Goal: Task Accomplishment & Management: Use online tool/utility

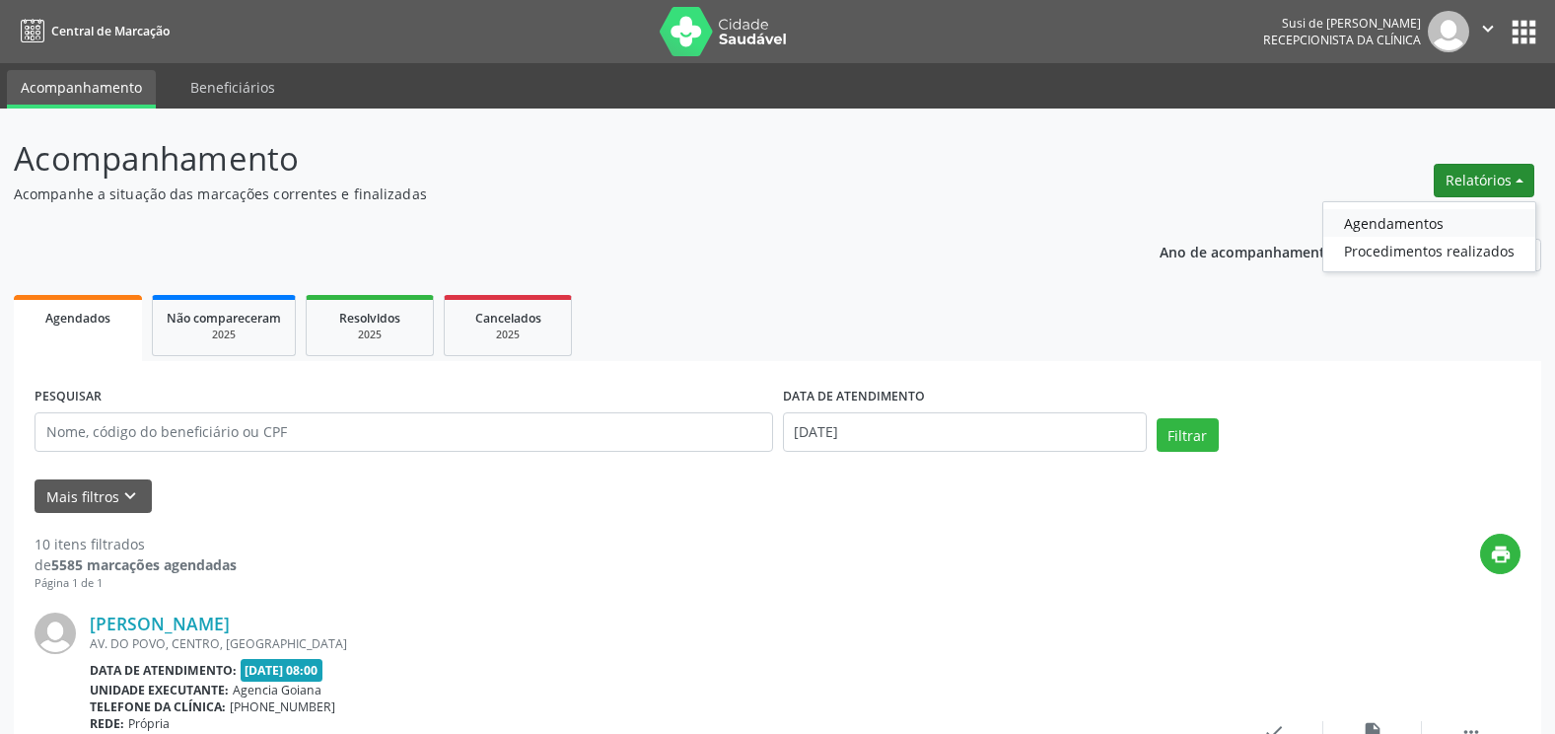
click at [1394, 221] on link "Agendamentos" at bounding box center [1429, 223] width 212 height 28
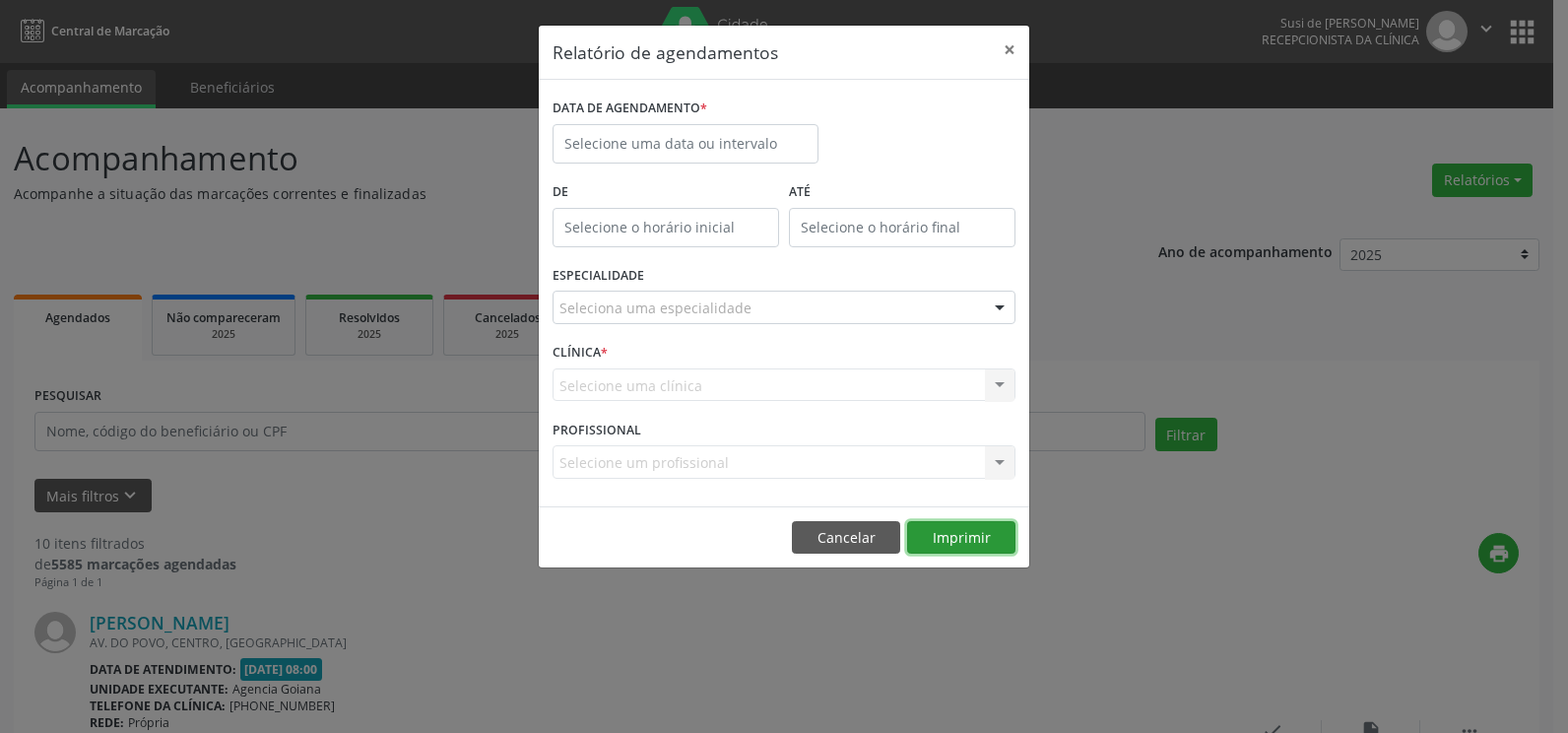
click at [988, 532] on button "Imprimir" at bounding box center [961, 538] width 108 height 34
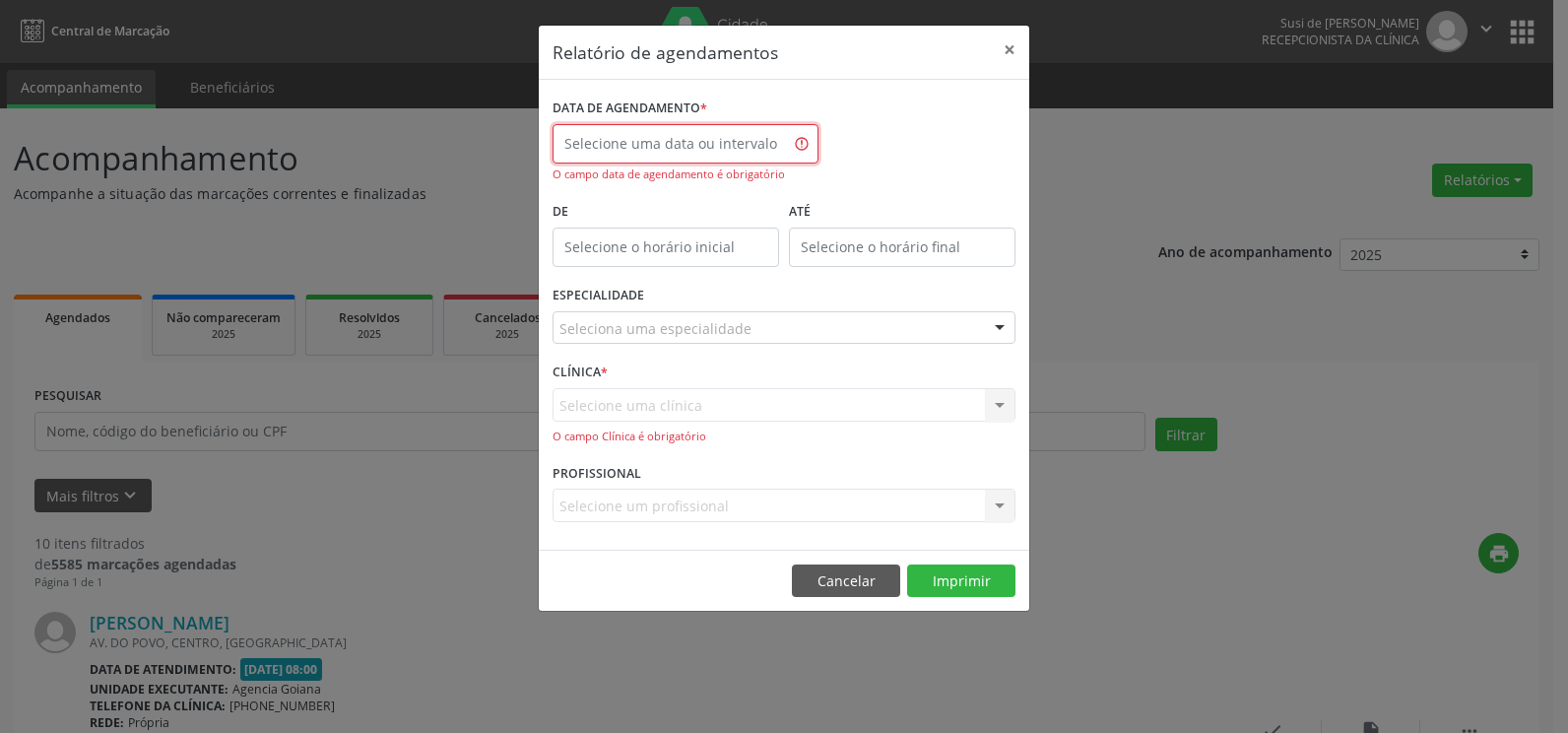
click at [685, 147] on input "text" at bounding box center [685, 143] width 266 height 39
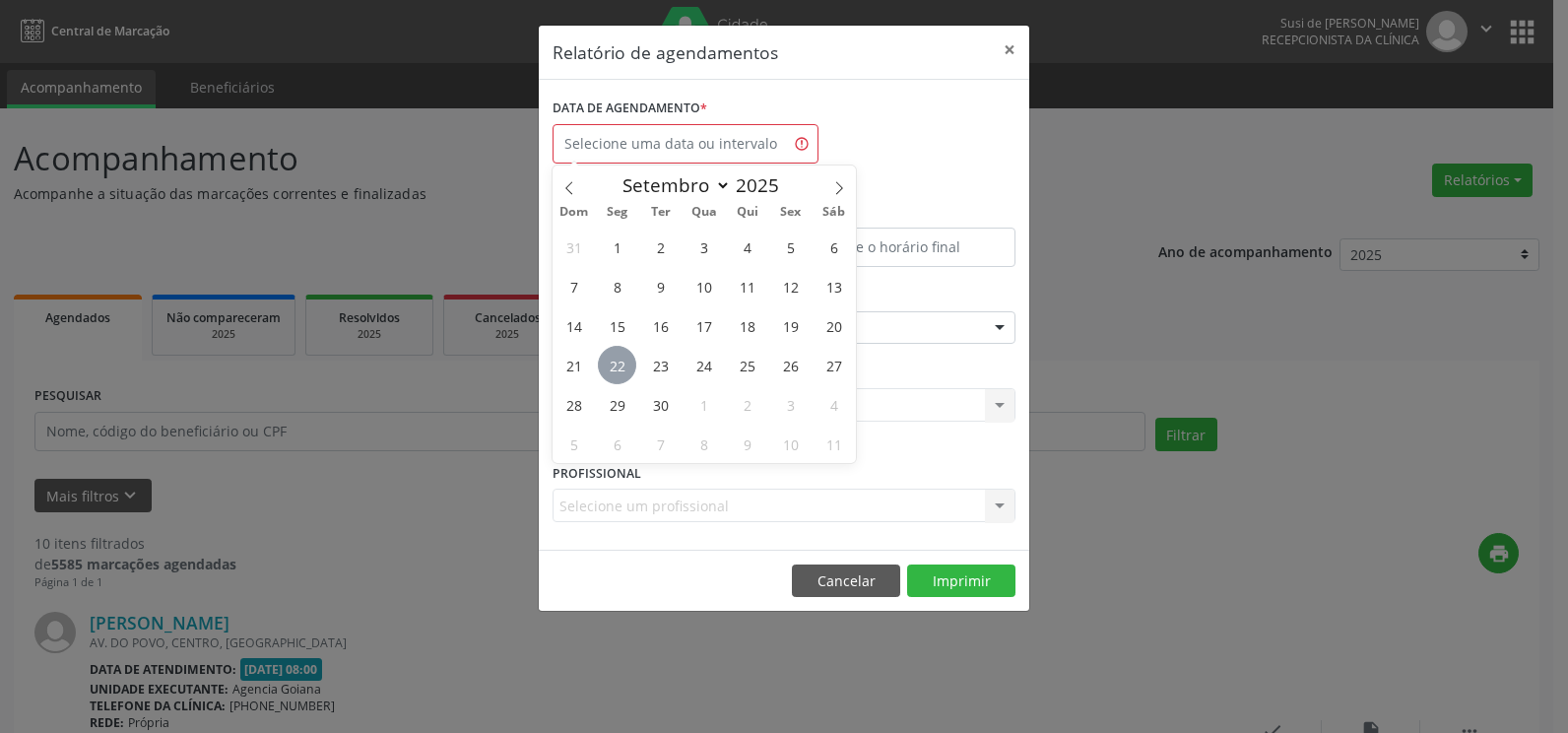
click at [625, 366] on span "22" at bounding box center [617, 365] width 38 height 38
type input "[DATE]"
click at [625, 366] on span "22" at bounding box center [617, 365] width 38 height 38
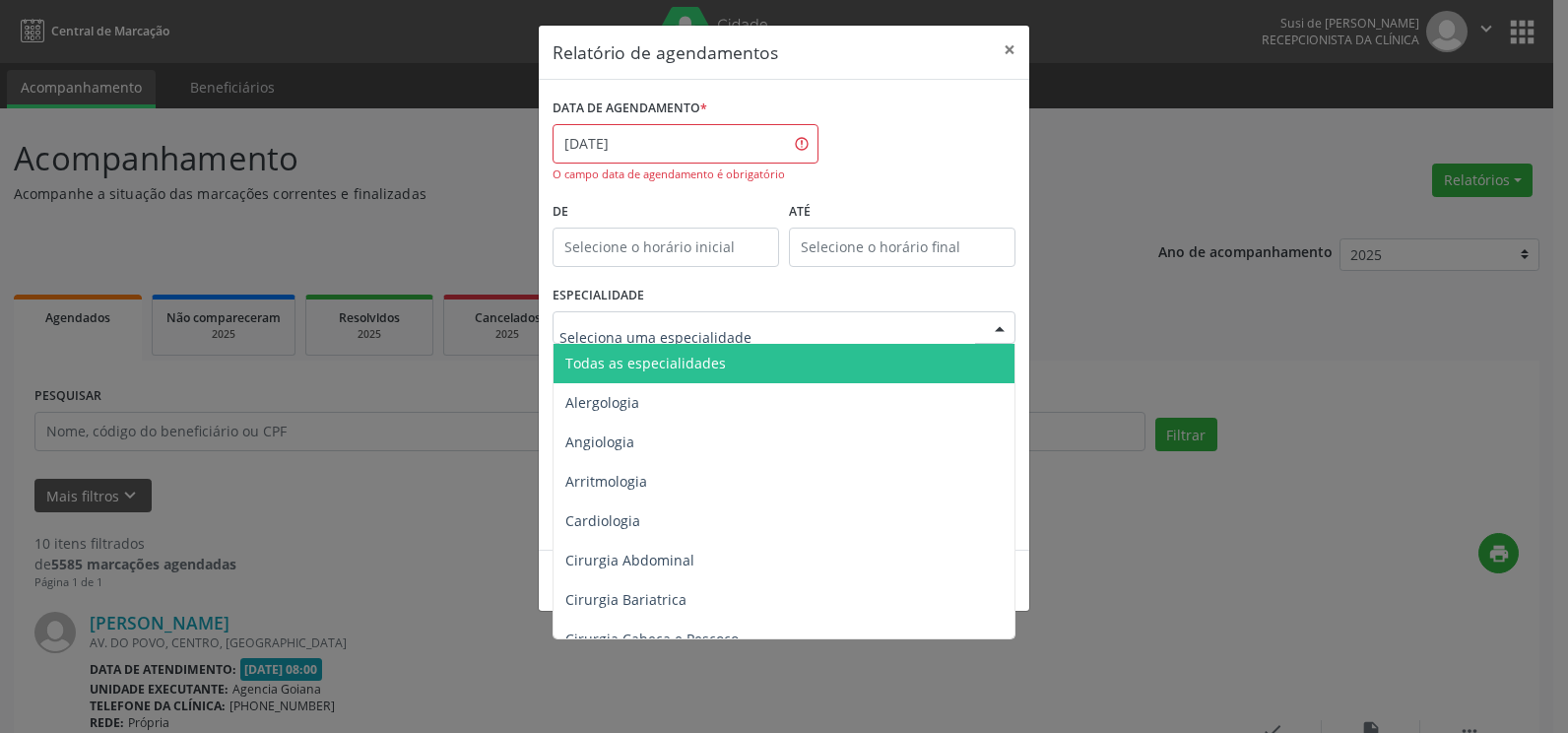
click at [674, 369] on span "Todas as especialidades" at bounding box center [645, 363] width 161 height 19
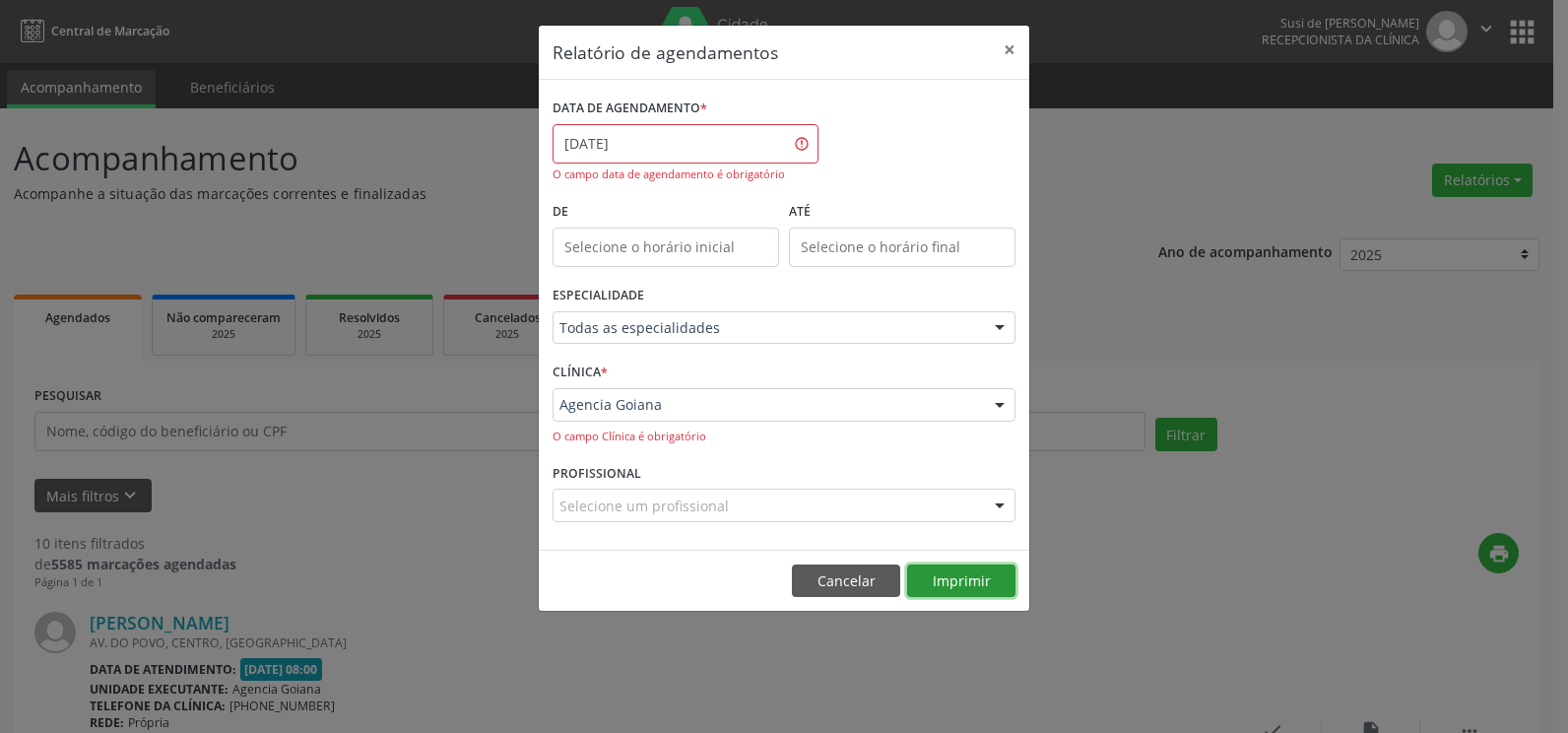
click at [979, 578] on button "Imprimir" at bounding box center [961, 581] width 108 height 34
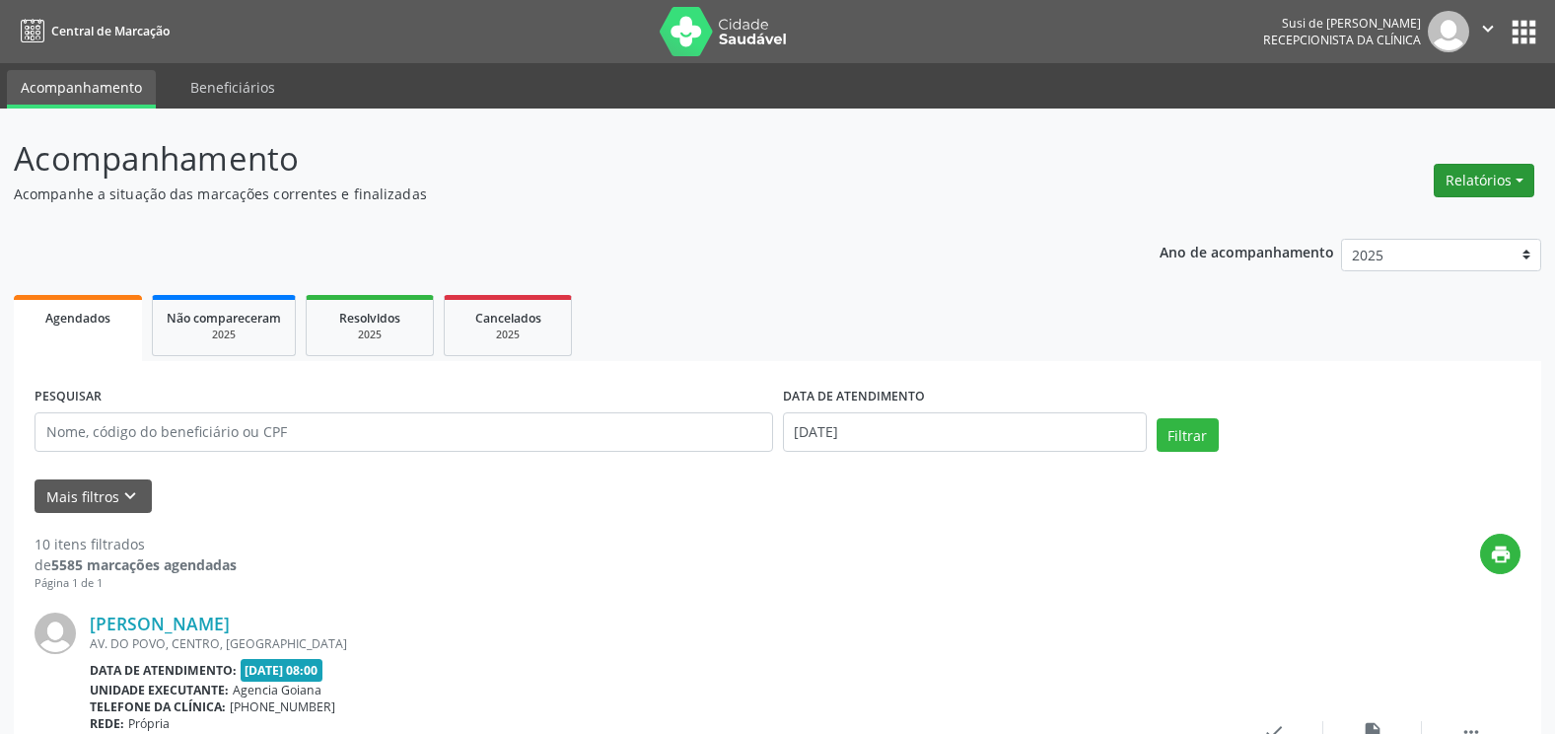
click at [1506, 183] on button "Relatórios" at bounding box center [1484, 181] width 101 height 34
click at [1415, 230] on link "Agendamentos" at bounding box center [1429, 223] width 212 height 28
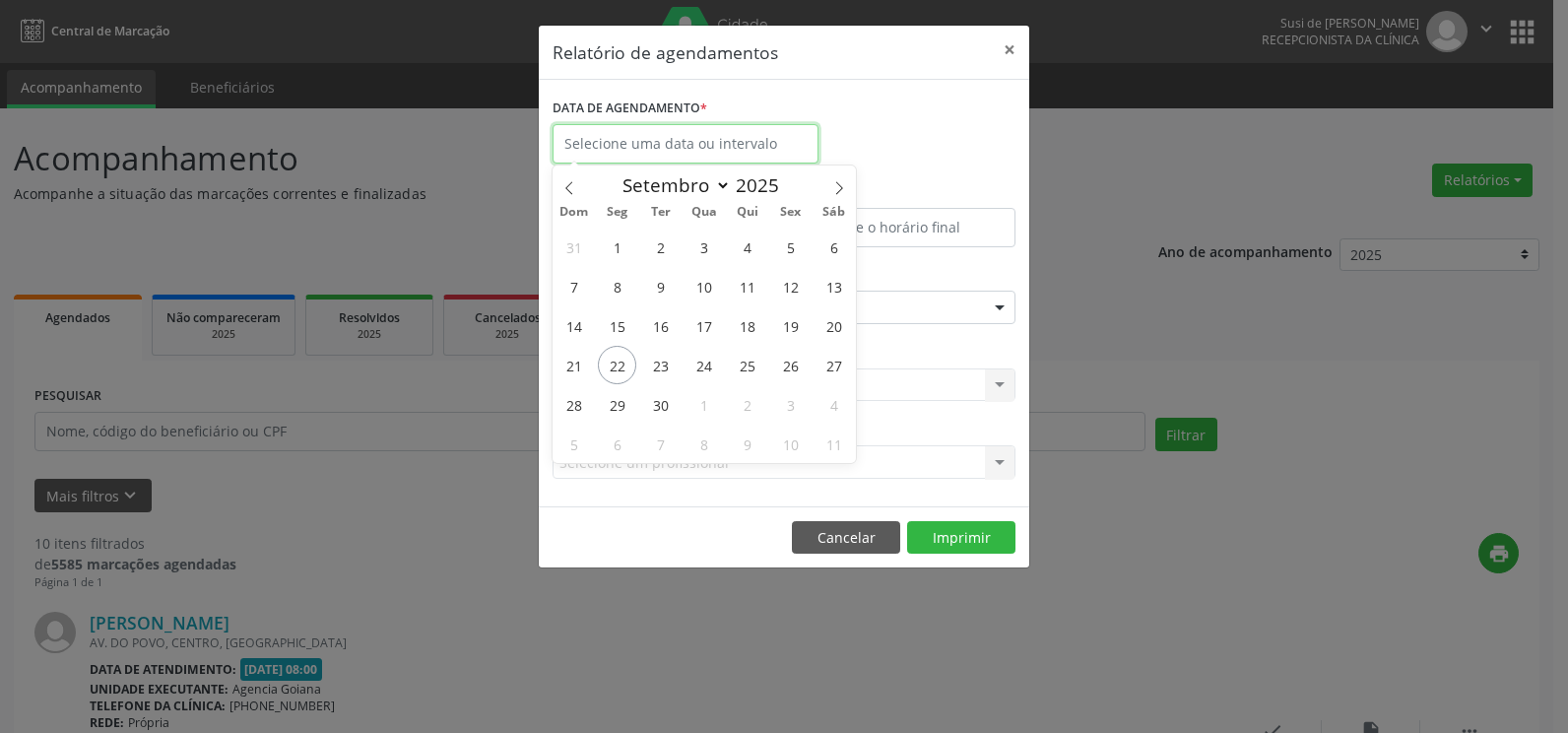
click at [688, 146] on input "text" at bounding box center [685, 143] width 266 height 39
click at [617, 367] on span "22" at bounding box center [617, 365] width 38 height 38
type input "[DATE]"
click at [617, 367] on span "22" at bounding box center [617, 365] width 38 height 38
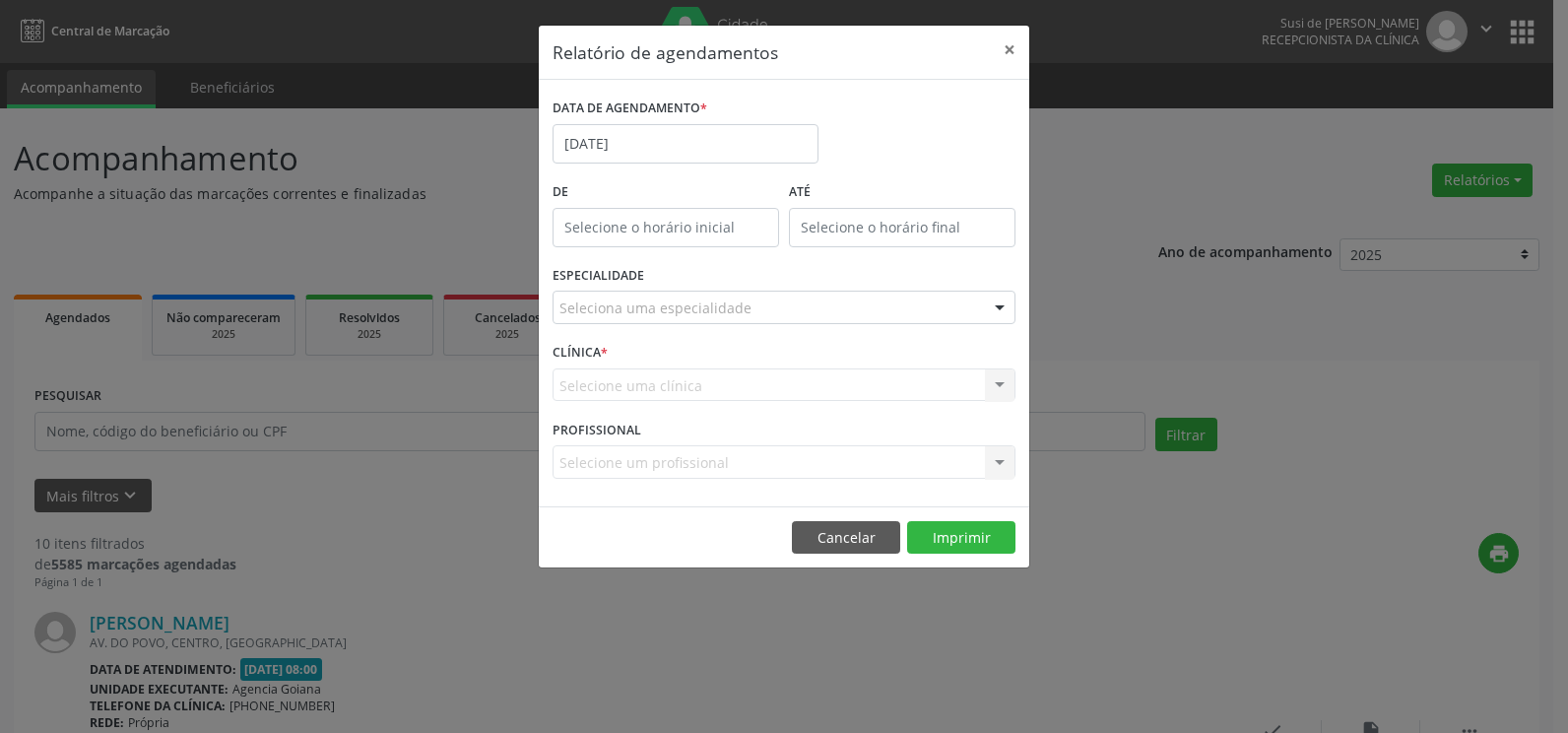
click at [999, 305] on div at bounding box center [1000, 309] width 30 height 34
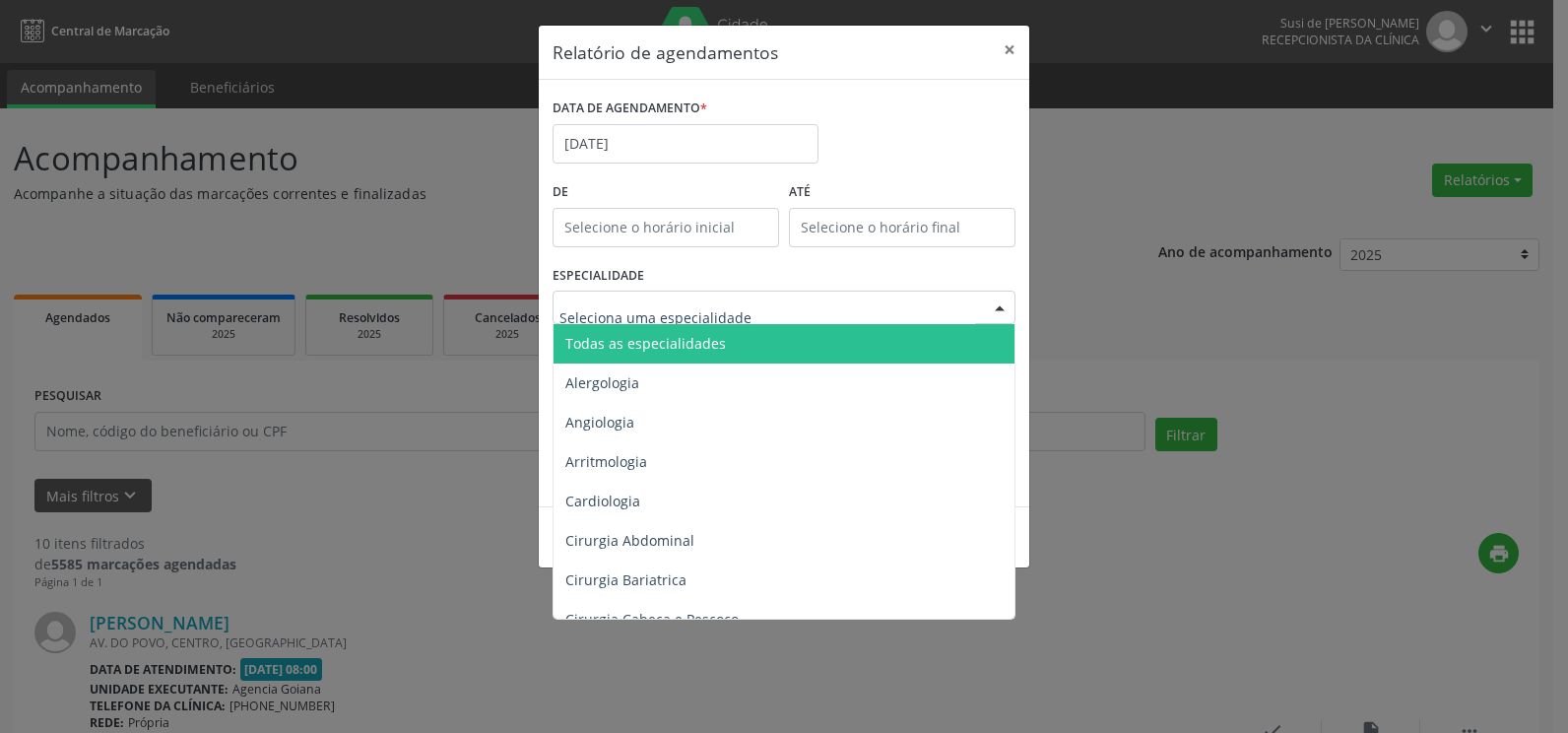
click at [718, 352] on span "Todas as especialidades" at bounding box center [645, 343] width 161 height 19
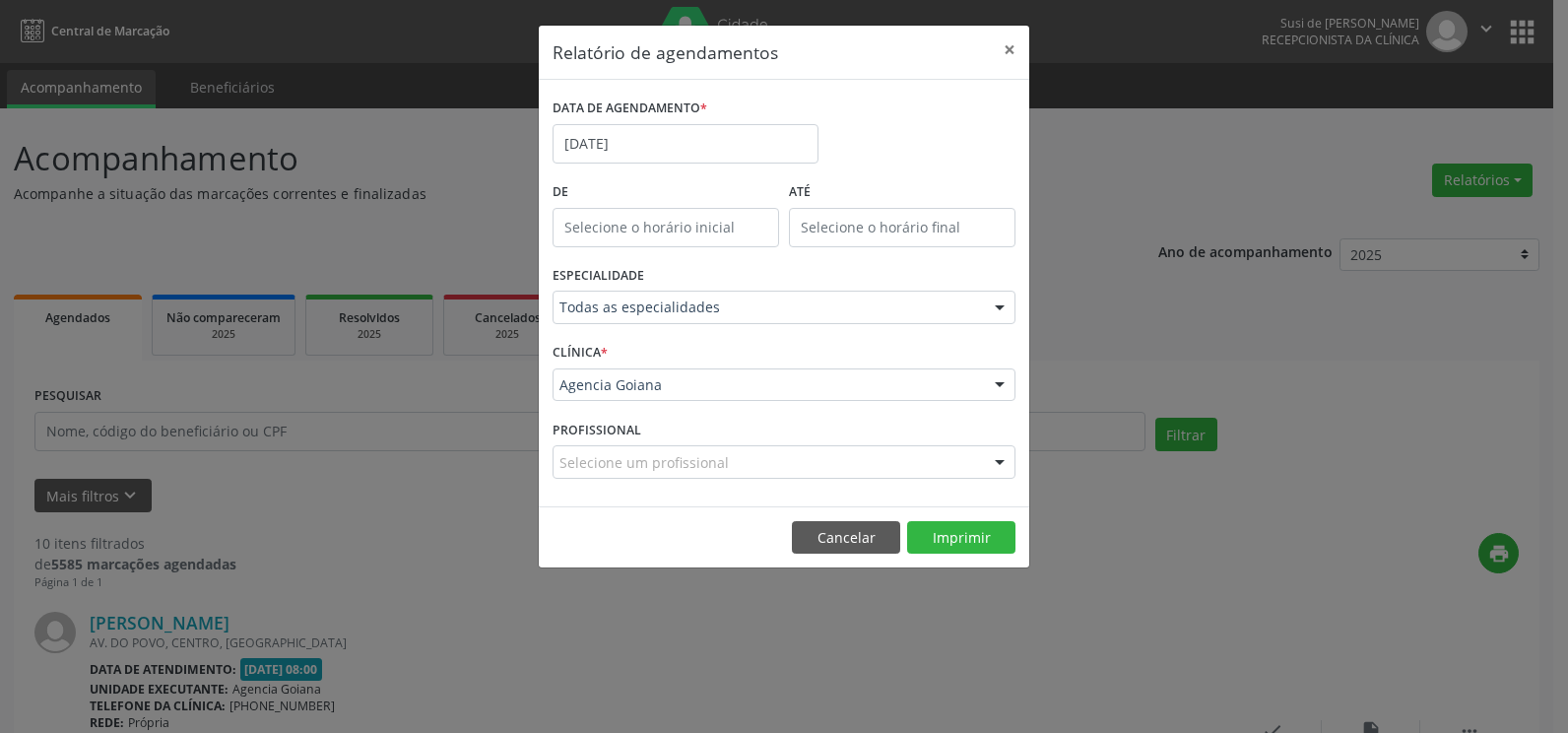
click at [996, 383] on div at bounding box center [1000, 386] width 30 height 34
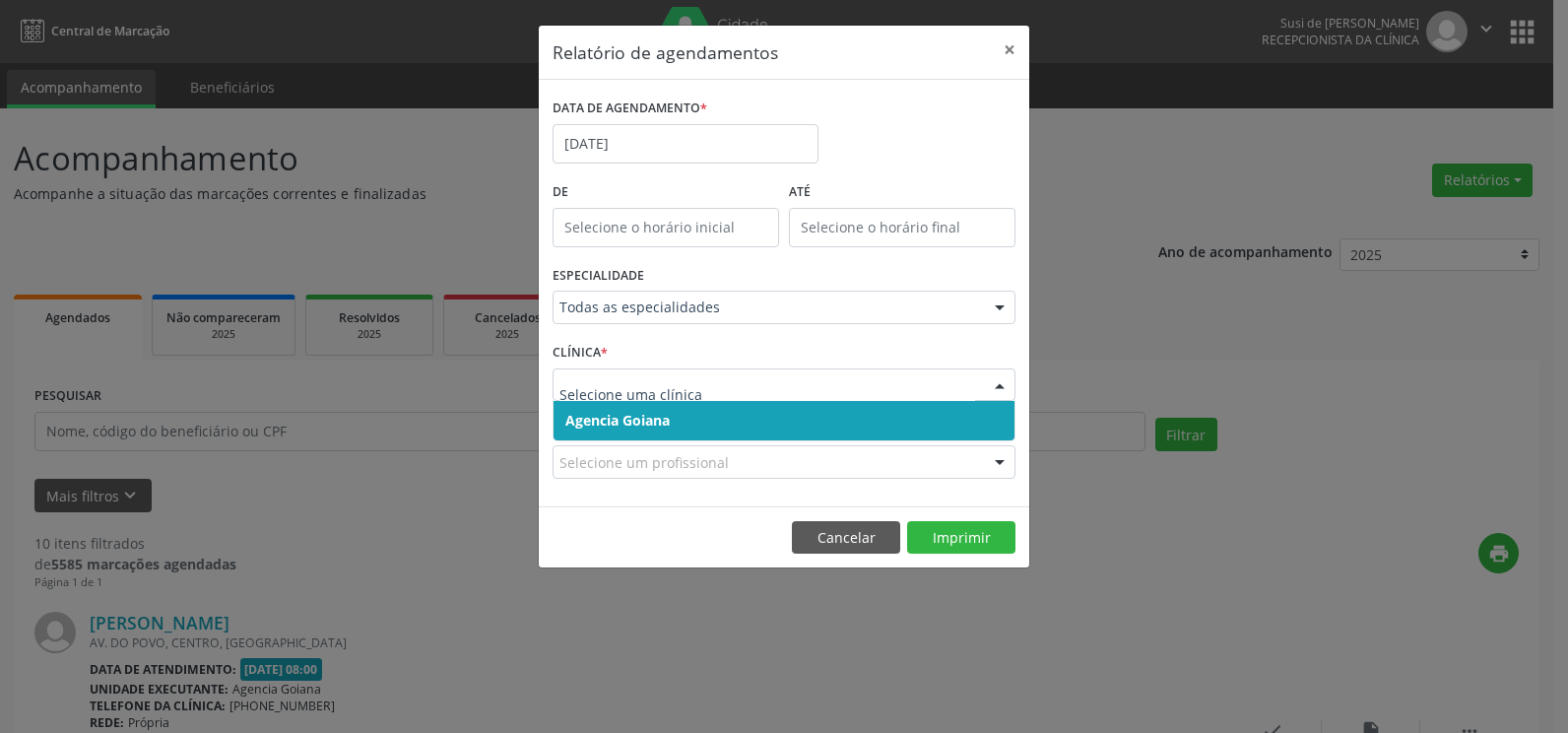
click at [971, 417] on span "Agencia Goiana" at bounding box center [784, 419] width 461 height 39
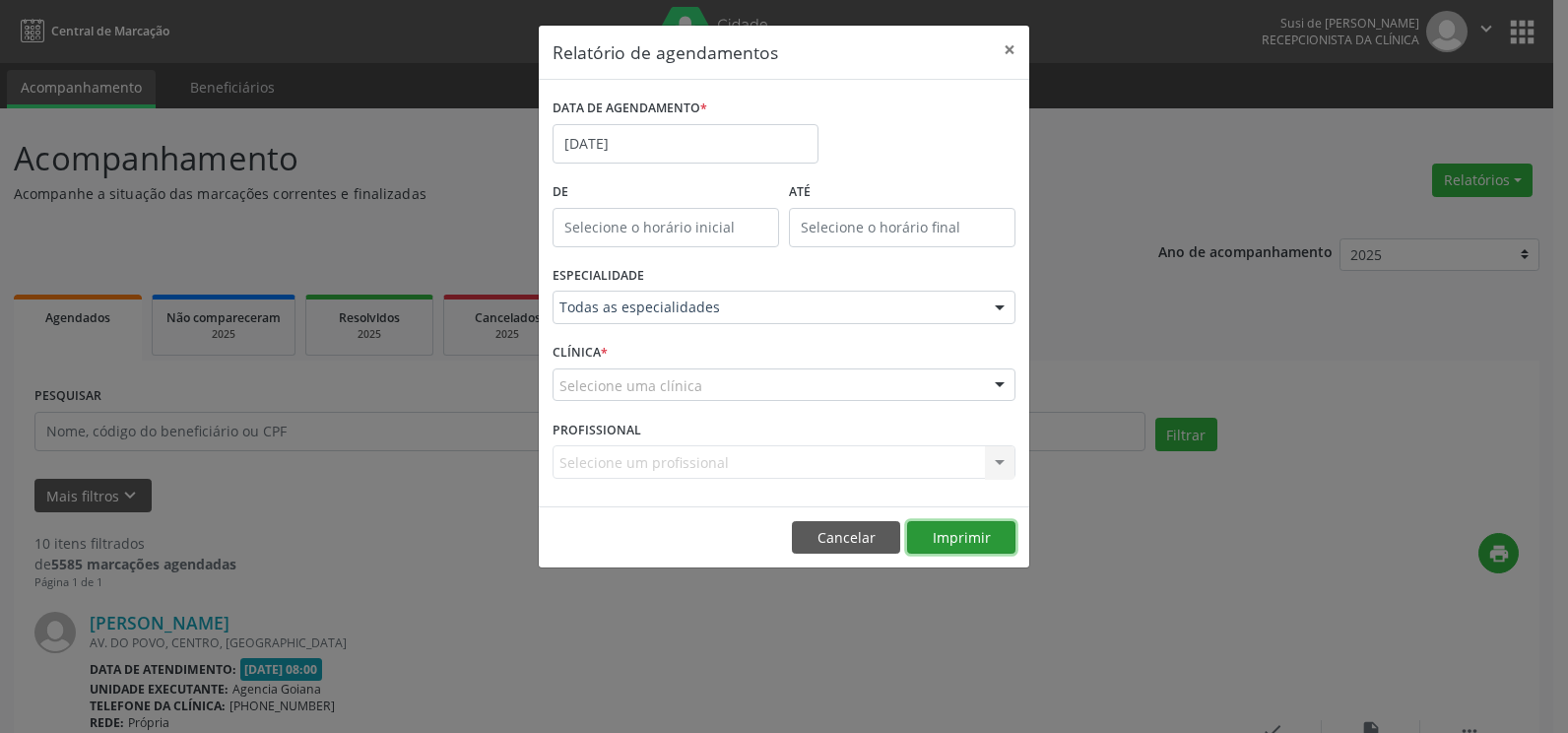
click at [963, 541] on button "Imprimir" at bounding box center [961, 538] width 108 height 34
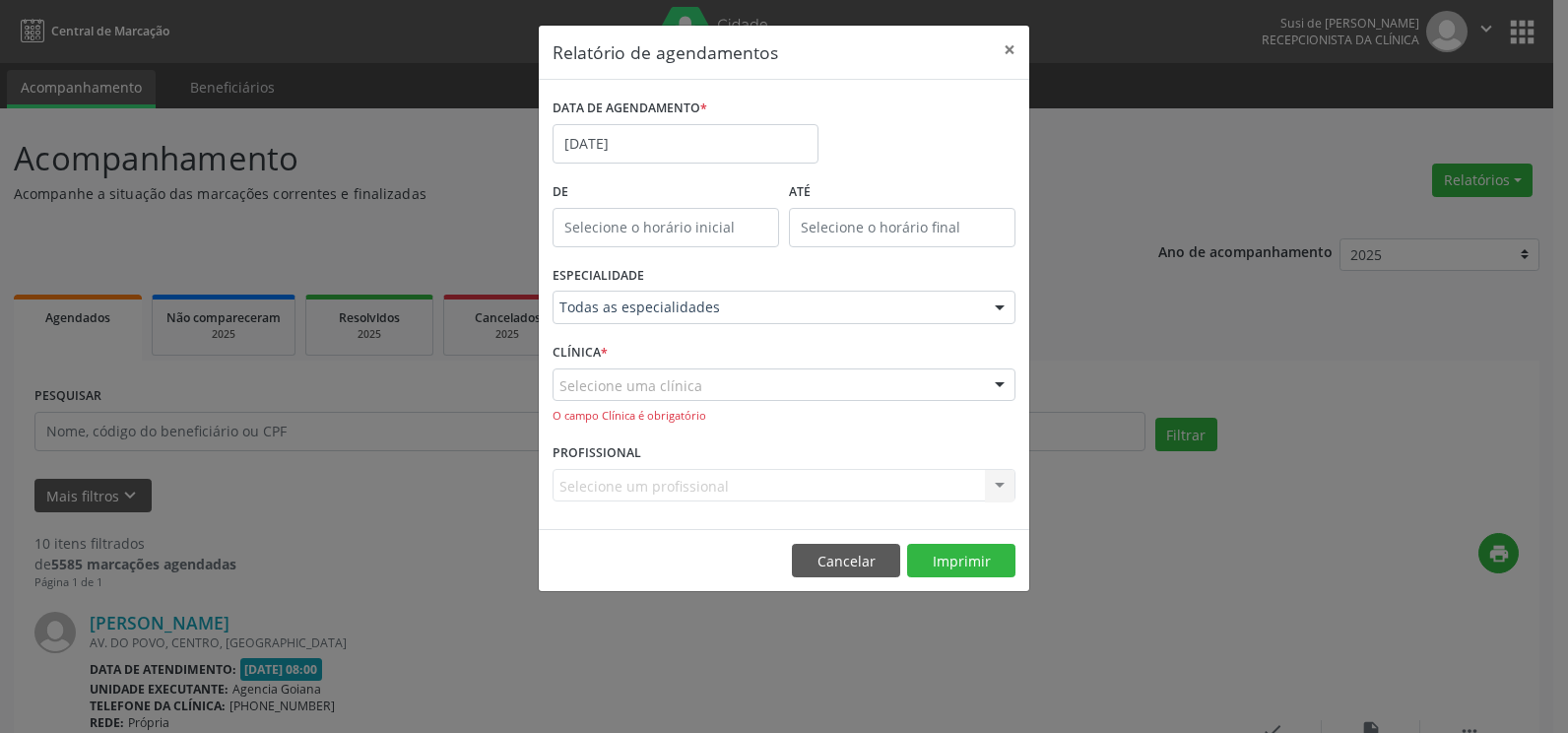
click at [830, 395] on div "Selecione uma clínica" at bounding box center [783, 385] width 462 height 34
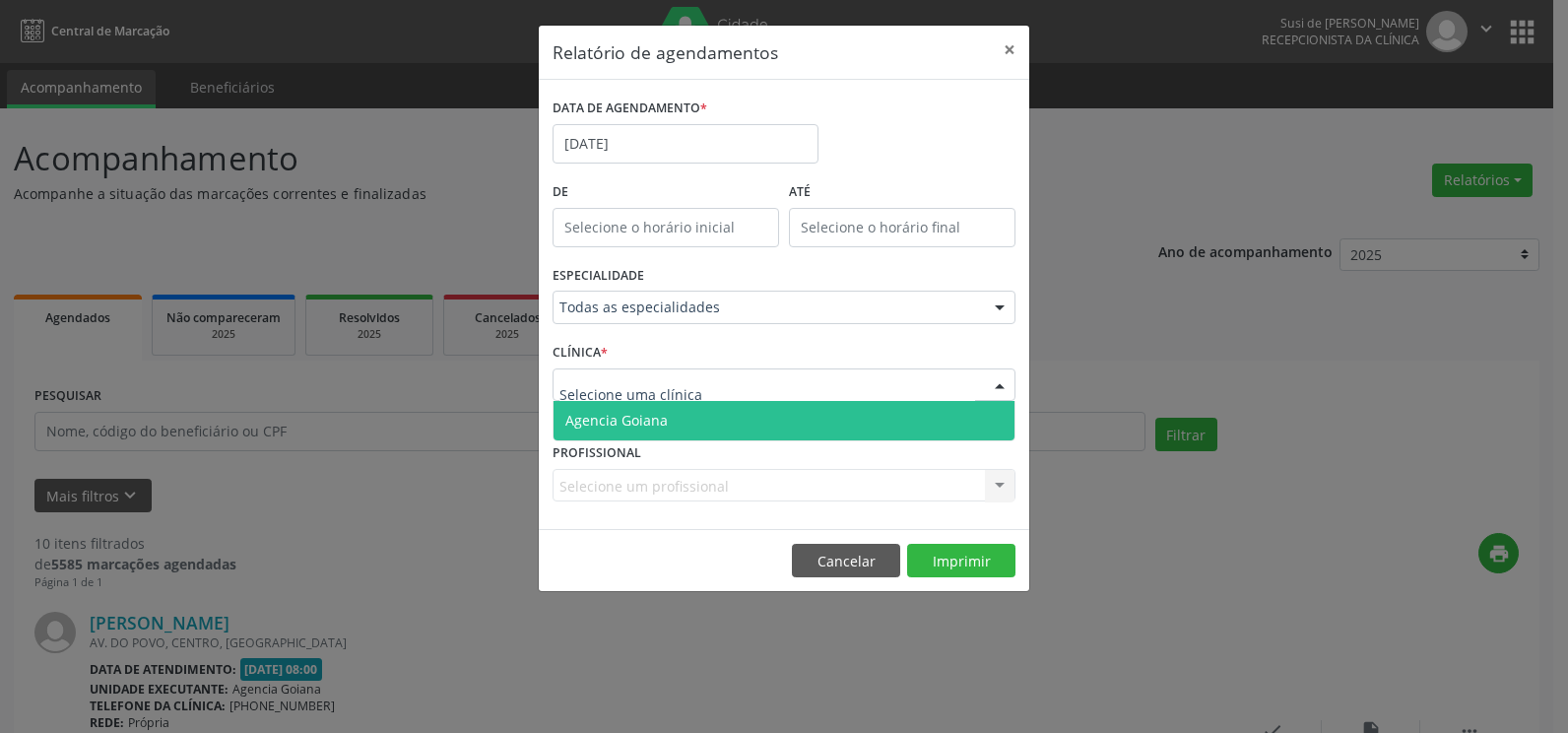
click at [721, 427] on span "Agencia Goiana" at bounding box center [784, 419] width 461 height 39
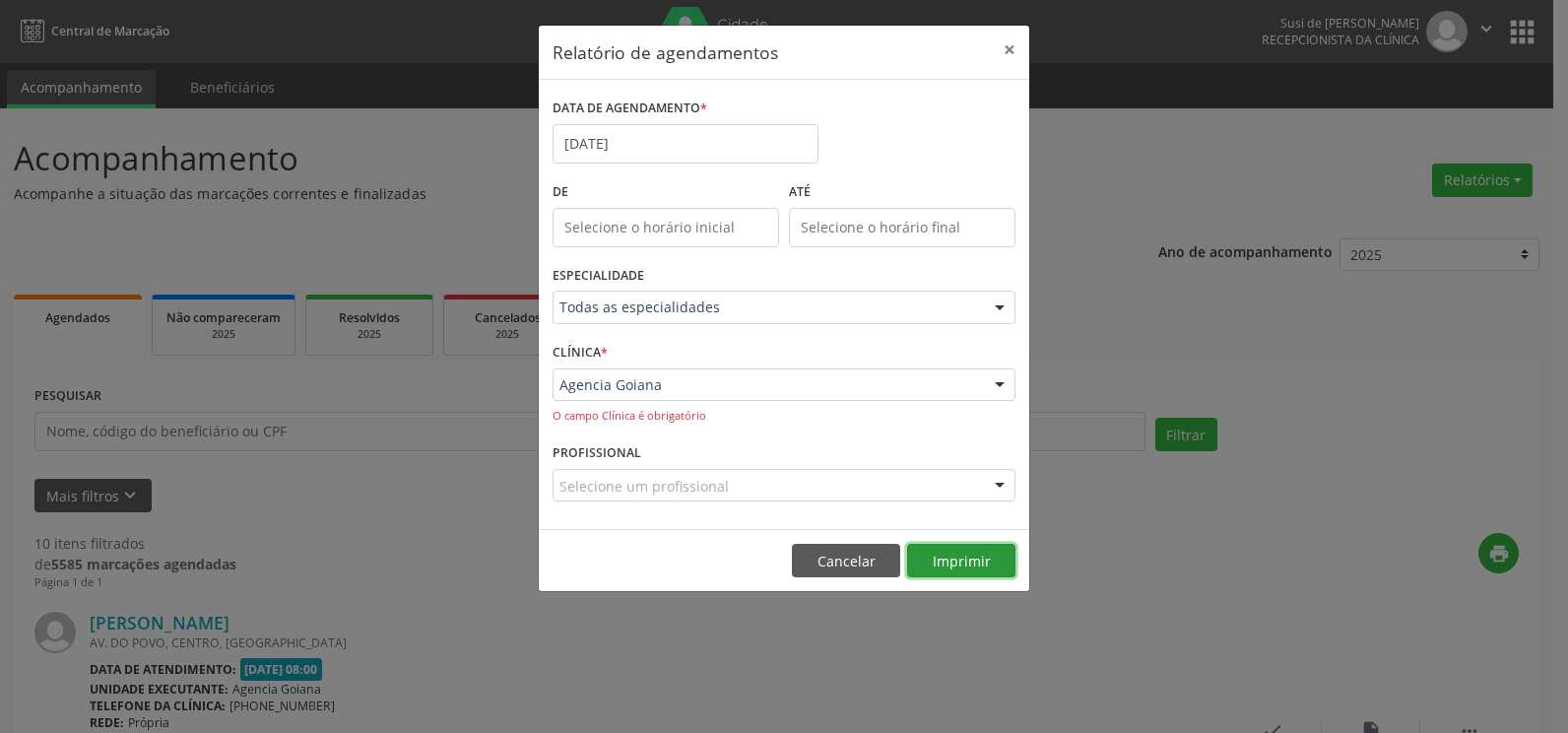
click at [958, 561] on button "Imprimir" at bounding box center [961, 560] width 108 height 34
